Goal: Check status: Check status

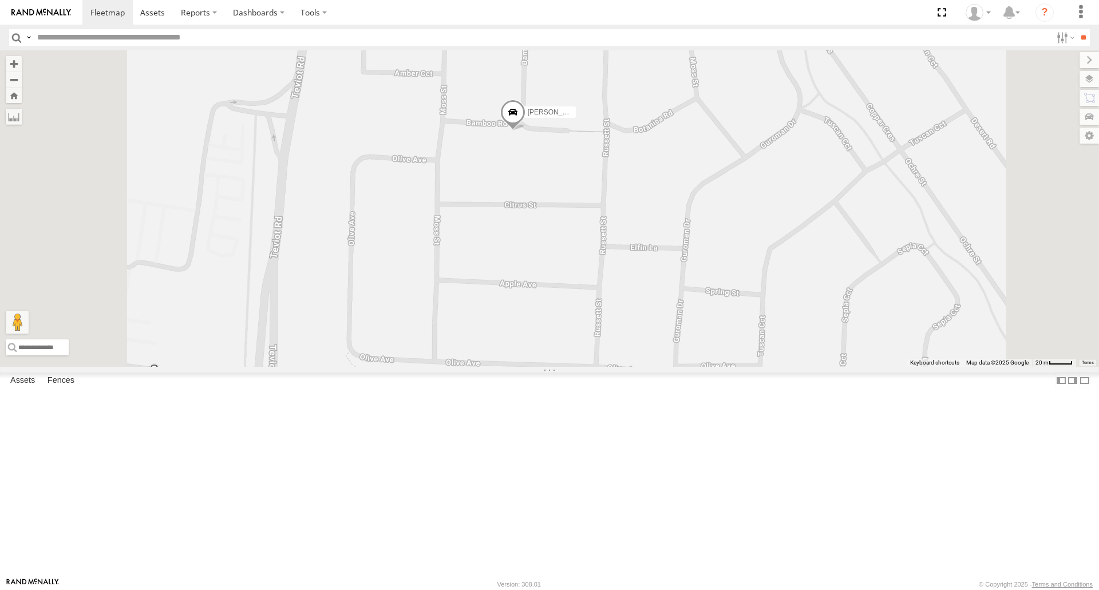
click at [525, 130] on span at bounding box center [512, 115] width 25 height 31
click at [613, 122] on div at bounding box center [512, 113] width 201 height 17
click at [528, 117] on label at bounding box center [517, 113] width 22 height 8
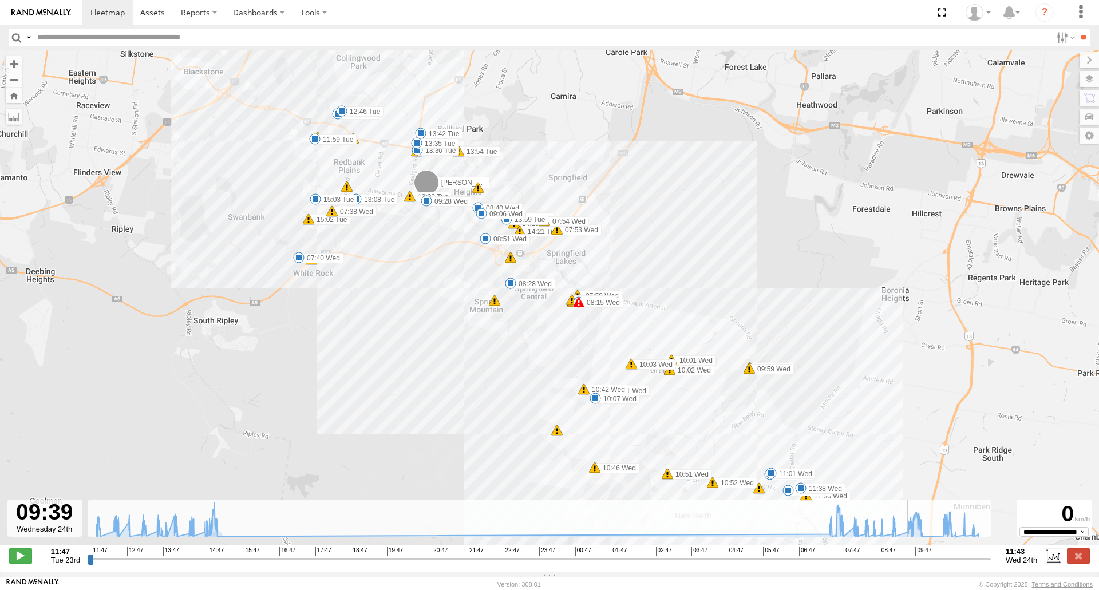
drag, startPoint x: 211, startPoint y: 565, endPoint x: 907, endPoint y: 562, distance: 696.9
click at [909, 562] on input "range" at bounding box center [539, 558] width 903 height 11
click at [429, 204] on span at bounding box center [426, 200] width 11 height 11
drag, startPoint x: 911, startPoint y: 560, endPoint x: 934, endPoint y: 559, distance: 23.5
click at [934, 559] on input "range" at bounding box center [539, 558] width 903 height 11
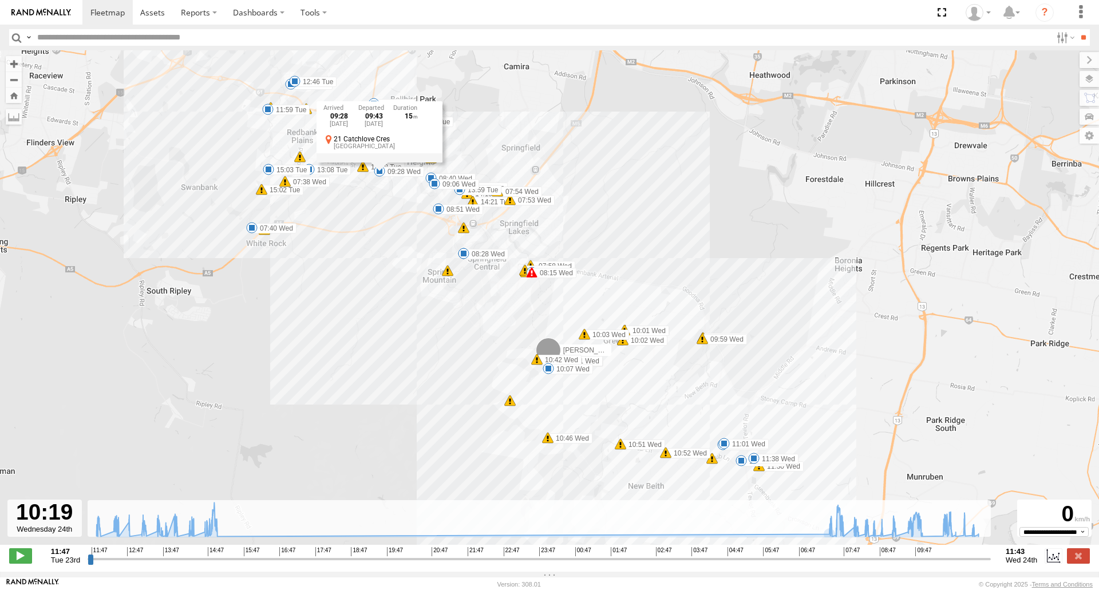
click at [590, 382] on div "[PERSON_NAME] B - Corolla Hatch 11:59 Tue 12:26 Tue 12:46 Tue 13:08 Tue 13:28 T…" at bounding box center [549, 303] width 1099 height 506
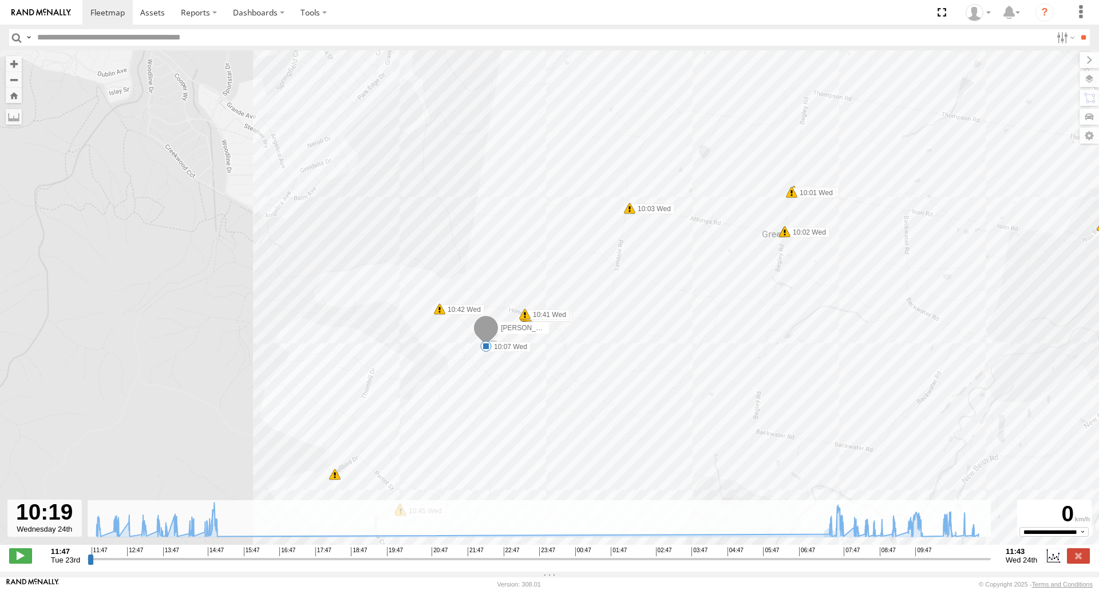
click at [487, 350] on span at bounding box center [485, 345] width 11 height 11
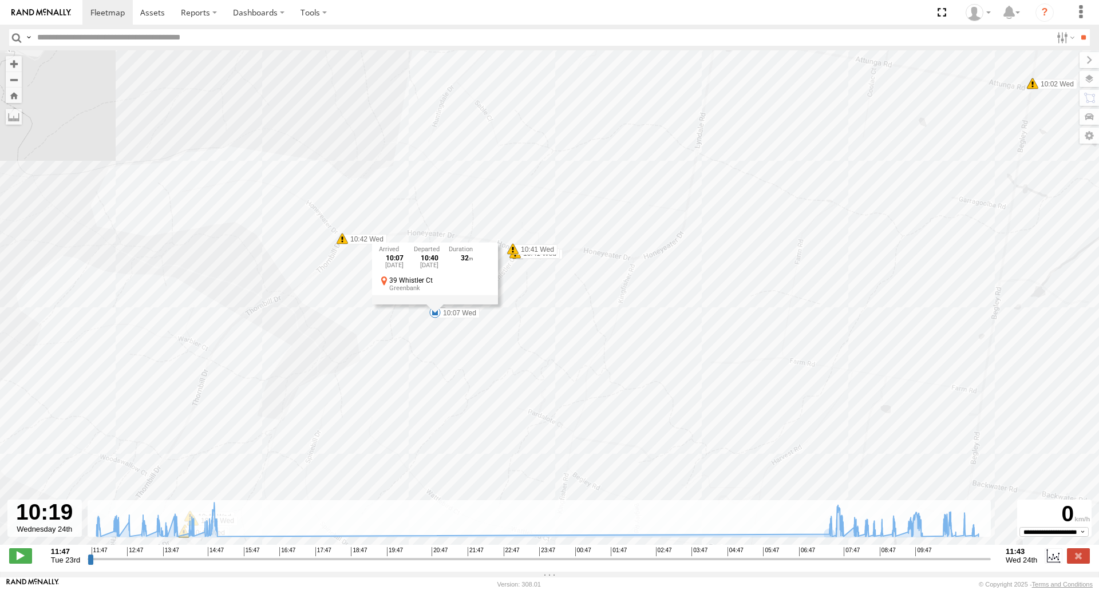
click at [469, 357] on div "[PERSON_NAME] B - Corolla Hatch 11:59 Tue 12:26 Tue 12:46 Tue 13:08 Tue 13:28 T…" at bounding box center [549, 303] width 1099 height 506
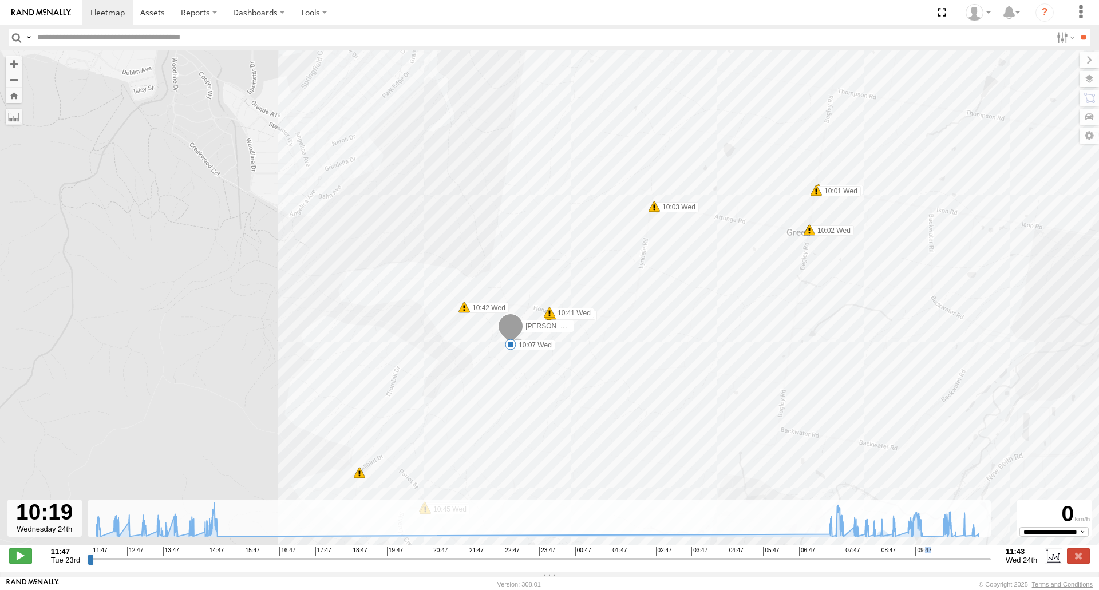
click at [930, 556] on span "09:47" at bounding box center [923, 551] width 16 height 9
drag, startPoint x: 929, startPoint y: 564, endPoint x: 935, endPoint y: 564, distance: 6.3
click at [935, 564] on input "range" at bounding box center [539, 558] width 903 height 11
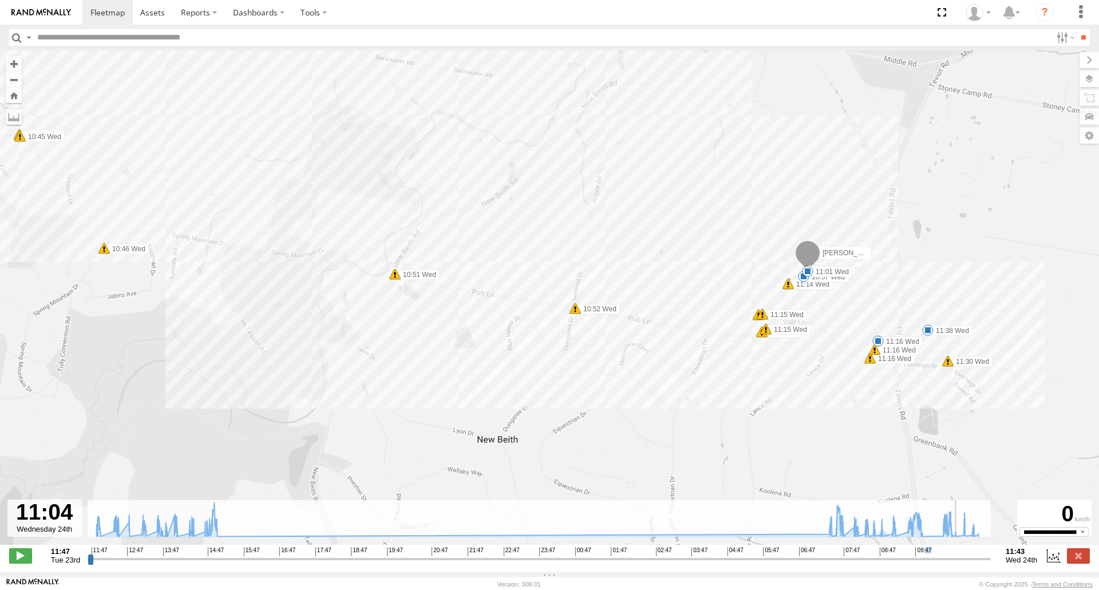
drag, startPoint x: 935, startPoint y: 564, endPoint x: 965, endPoint y: 562, distance: 29.8
click at [965, 562] on input "range" at bounding box center [539, 558] width 903 height 11
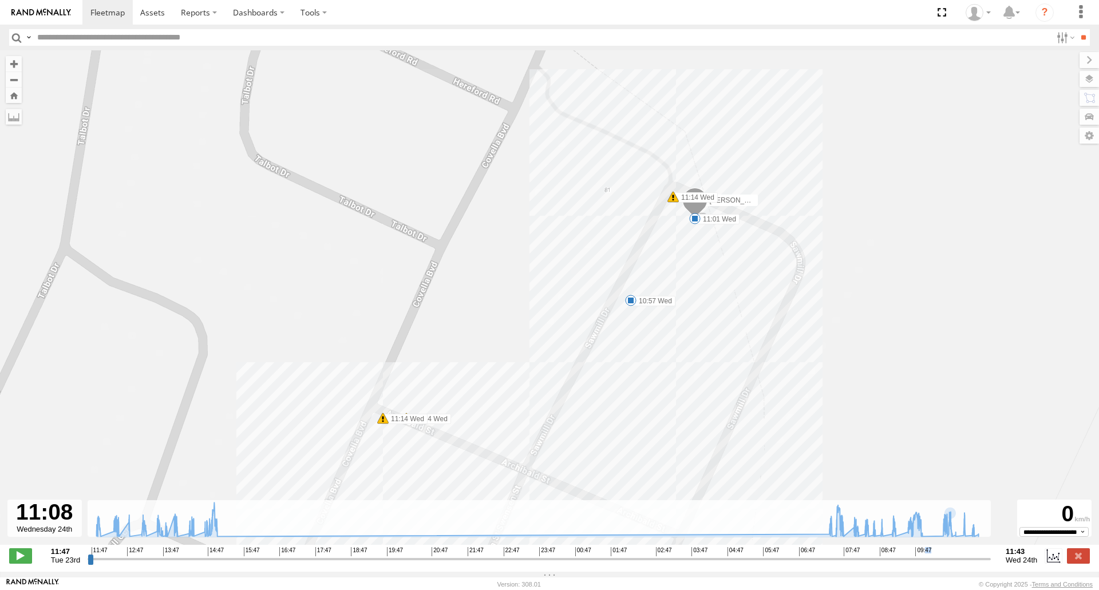
click at [692, 219] on span at bounding box center [694, 218] width 11 height 11
click at [643, 306] on label "10:57 Wed" at bounding box center [653, 301] width 45 height 10
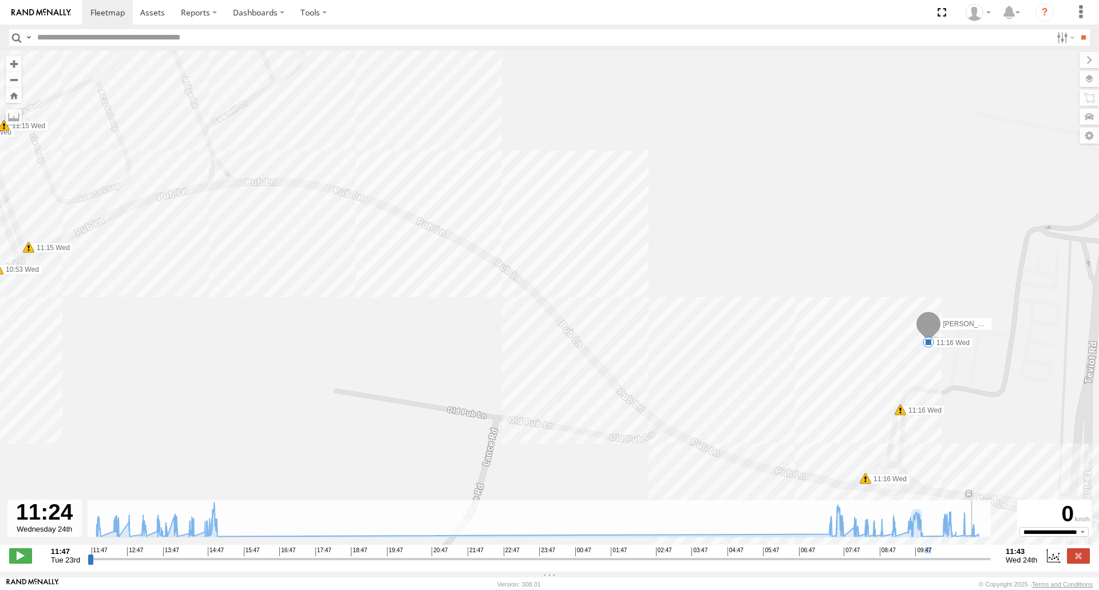
drag, startPoint x: 967, startPoint y: 561, endPoint x: 974, endPoint y: 559, distance: 7.8
click at [974, 559] on input "range" at bounding box center [539, 558] width 903 height 11
click at [926, 346] on span at bounding box center [927, 341] width 11 height 11
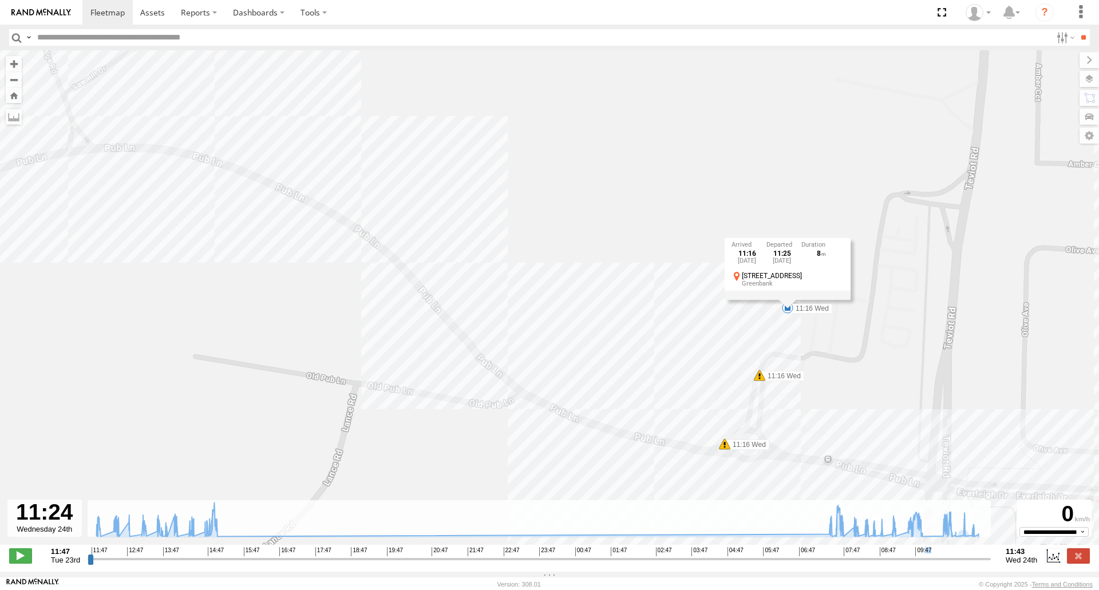
drag, startPoint x: 910, startPoint y: 367, endPoint x: 772, endPoint y: 333, distance: 142.7
click at [772, 333] on div "[PERSON_NAME] B - Corolla Hatch 11:59 Tue 12:26 Tue 12:46 Tue 13:08 Tue 13:28 T…" at bounding box center [549, 303] width 1099 height 506
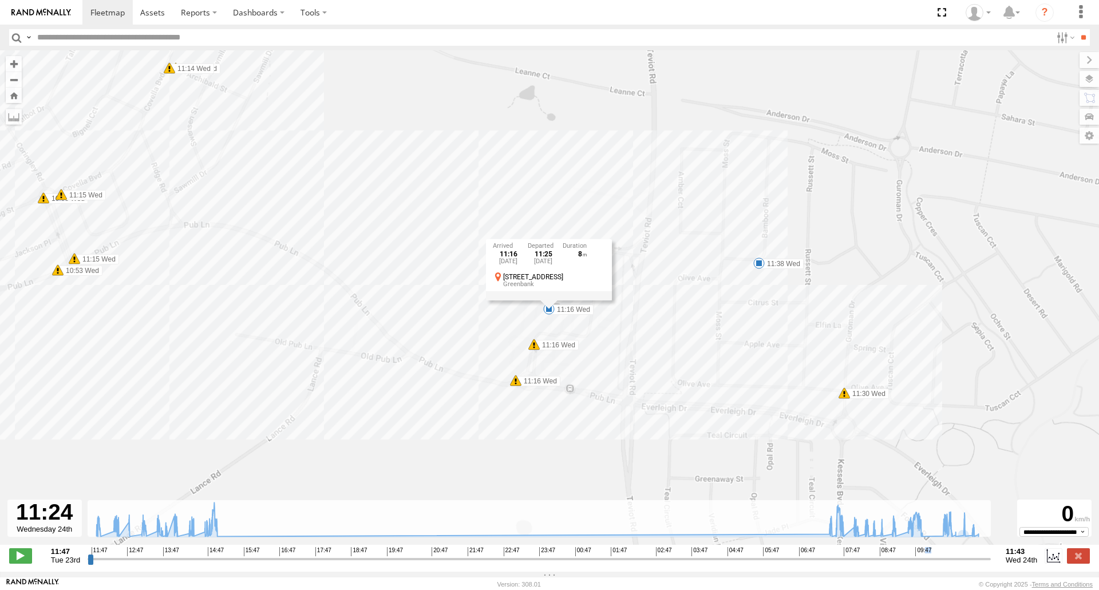
drag, startPoint x: 537, startPoint y: 366, endPoint x: 487, endPoint y: 351, distance: 51.4
click at [490, 352] on div "[PERSON_NAME] B - Corolla Hatch 11:59 Tue 12:26 Tue 12:46 Tue 13:08 Tue 13:28 T…" at bounding box center [549, 303] width 1099 height 506
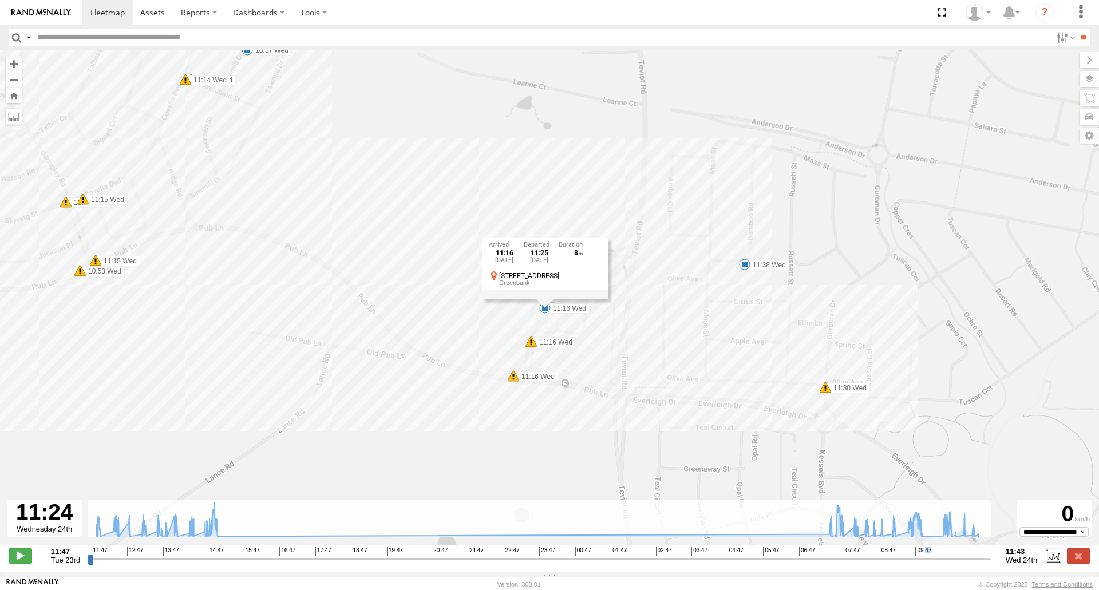
click at [621, 375] on div "[PERSON_NAME] B - Corolla Hatch 11:59 Tue 12:26 Tue 12:46 Tue 13:08 Tue 13:28 T…" at bounding box center [549, 303] width 1099 height 506
click at [747, 266] on span at bounding box center [744, 264] width 11 height 11
click at [980, 562] on input "range" at bounding box center [539, 558] width 903 height 11
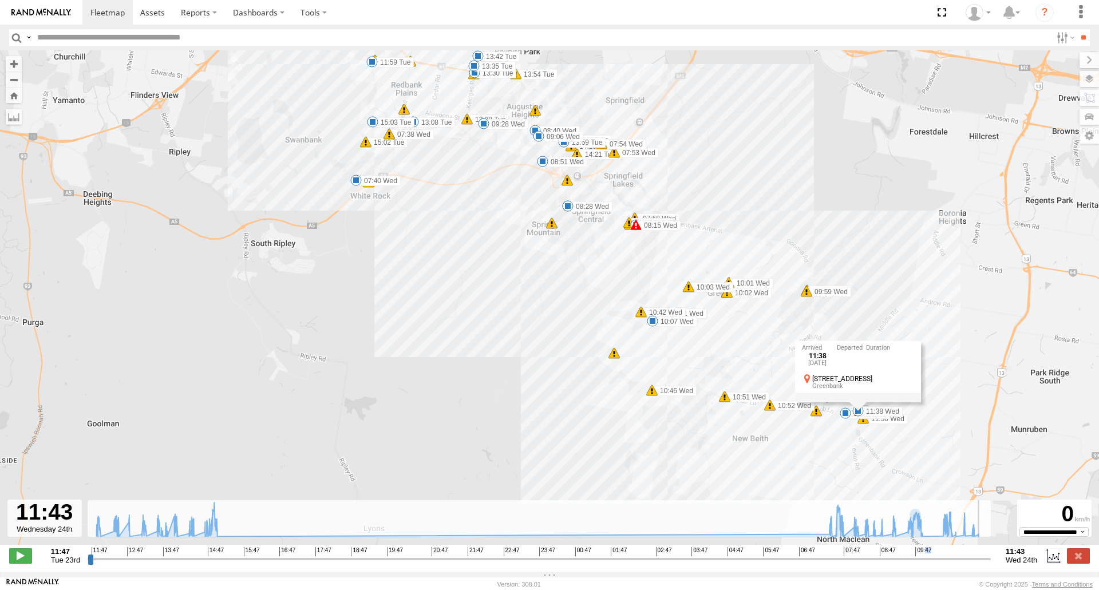
drag, startPoint x: 981, startPoint y: 561, endPoint x: 994, endPoint y: 566, distance: 14.7
type input "**********"
click at [990, 564] on input "range" at bounding box center [539, 558] width 903 height 11
click at [1067, 561] on label at bounding box center [1077, 555] width 23 height 15
